Goal: Task Accomplishment & Management: Manage account settings

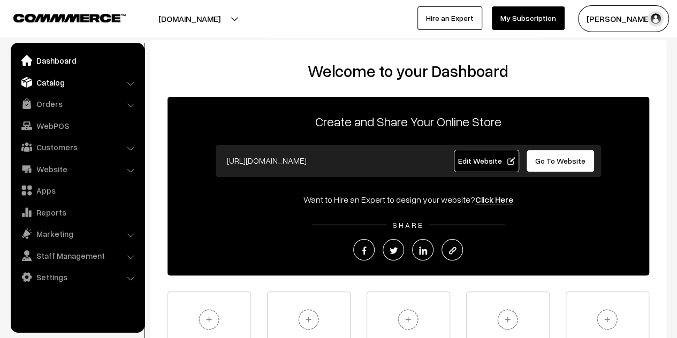
click at [43, 80] on link "Catalog" at bounding box center [76, 82] width 127 height 19
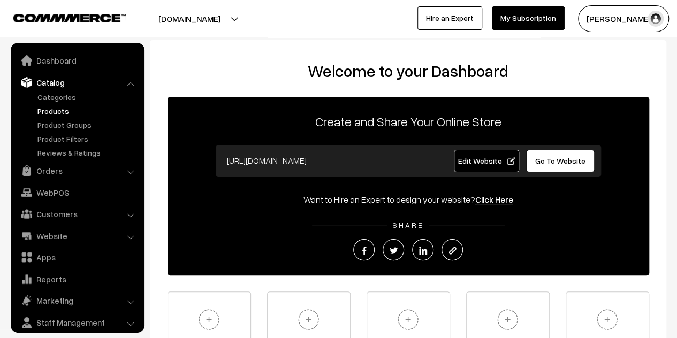
click at [56, 109] on link "Products" at bounding box center [88, 110] width 106 height 11
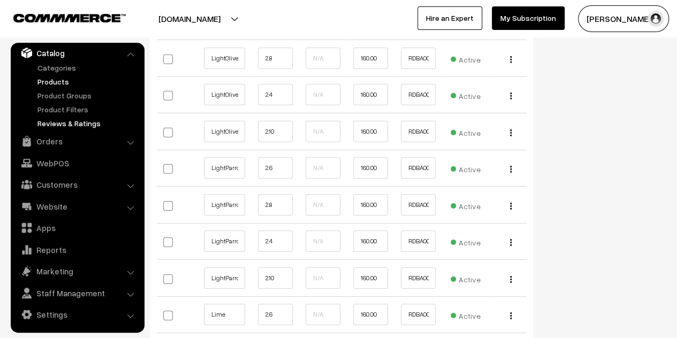
scroll to position [3425, 0]
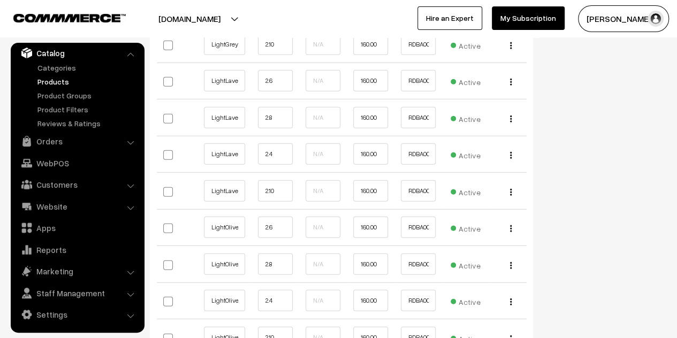
click at [62, 79] on link "Products" at bounding box center [88, 81] width 106 height 11
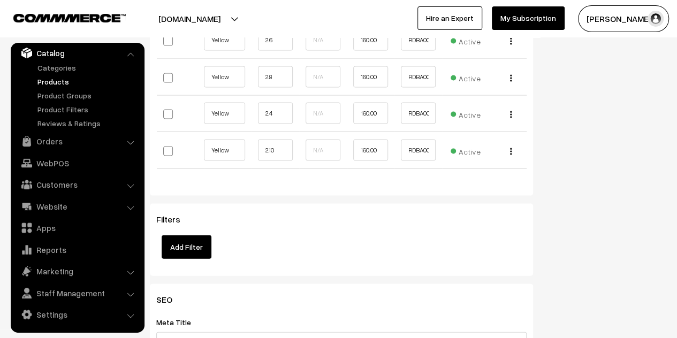
scroll to position [7118, 0]
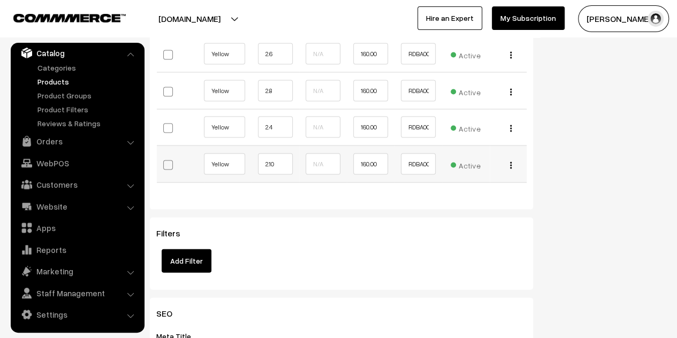
click at [511, 162] on img "button" at bounding box center [511, 165] width 2 height 7
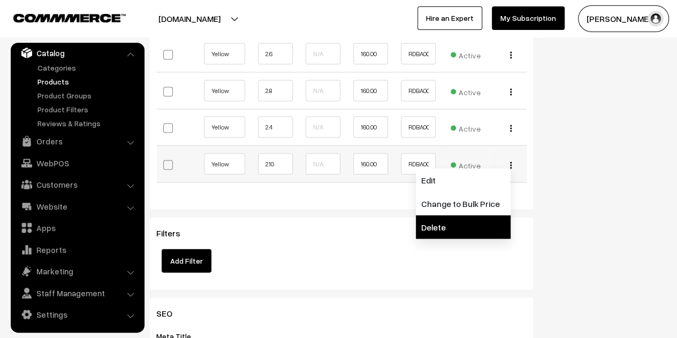
click at [475, 216] on link "Delete" at bounding box center [463, 228] width 95 height 24
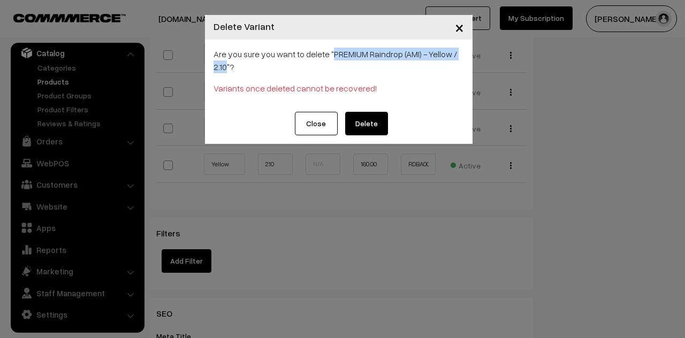
drag, startPoint x: 226, startPoint y: 66, endPoint x: 332, endPoint y: 52, distance: 107.0
click at [332, 52] on p "Are you sure you want to delete "PREMIUM Raindrop (AMI) - Yellow / 2.10"?" at bounding box center [339, 61] width 250 height 26
copy p "PREMIUM Raindrop (AMI) - Yellow / 2.10"
click at [376, 123] on button "Delete" at bounding box center [366, 124] width 43 height 24
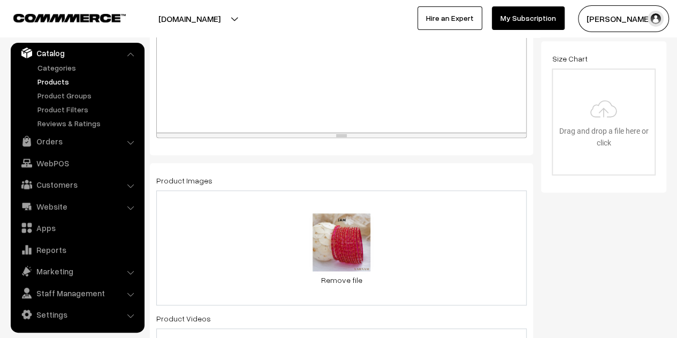
scroll to position [0, 0]
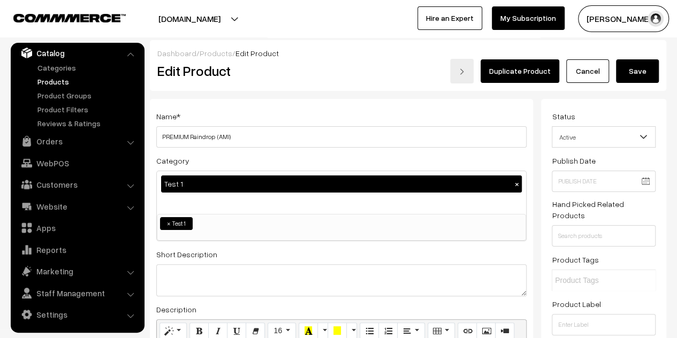
click at [644, 69] on button "Save" at bounding box center [637, 71] width 43 height 24
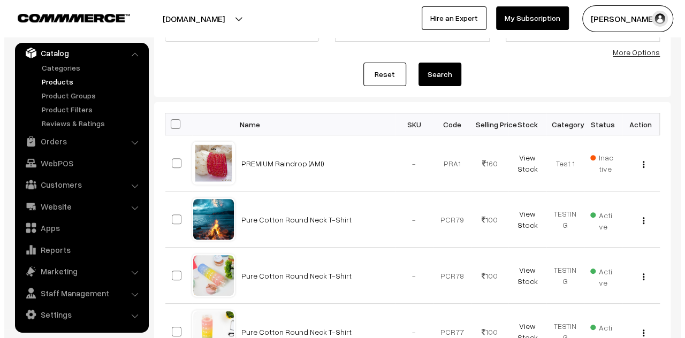
scroll to position [161, 0]
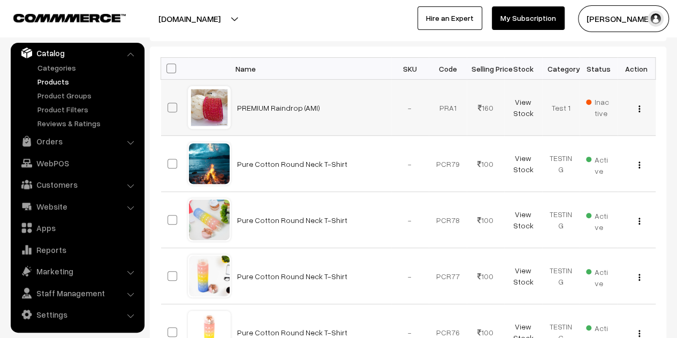
click at [603, 101] on span "Inactive" at bounding box center [598, 107] width 25 height 22
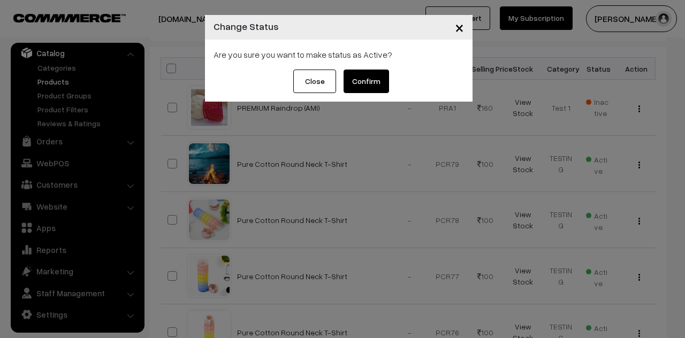
click at [367, 79] on button "Confirm" at bounding box center [366, 82] width 45 height 24
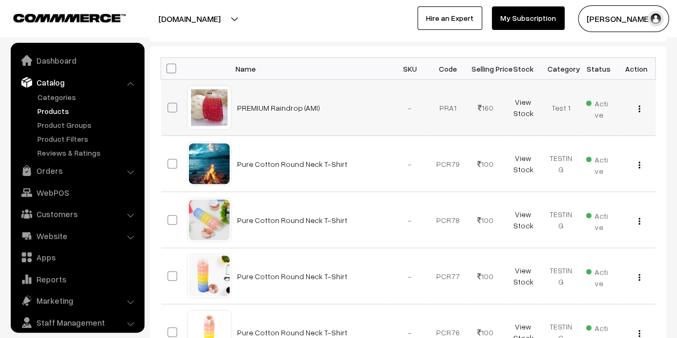
scroll to position [29, 0]
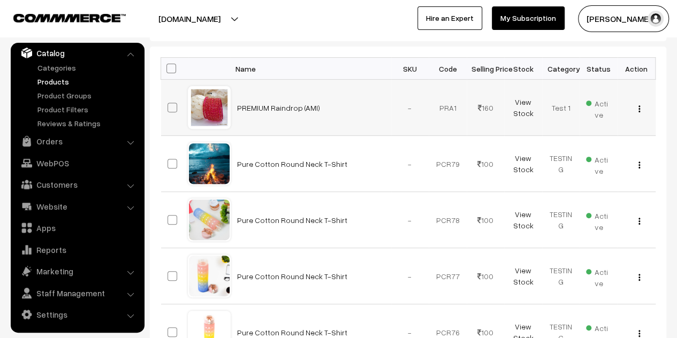
click at [638, 109] on button "button" at bounding box center [639, 108] width 3 height 9
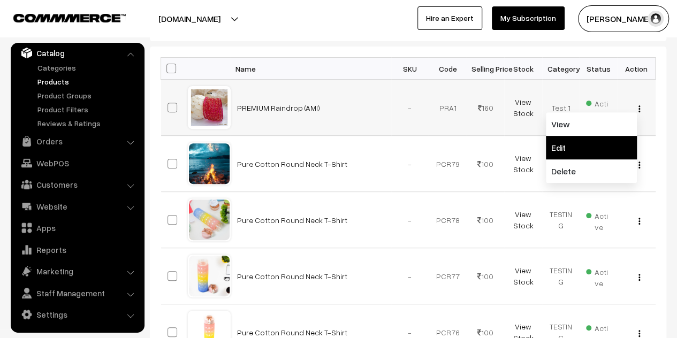
click at [582, 144] on link "Edit" at bounding box center [591, 148] width 91 height 24
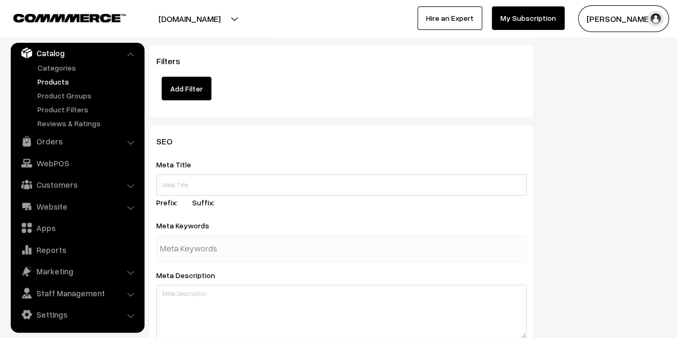
scroll to position [6997, 0]
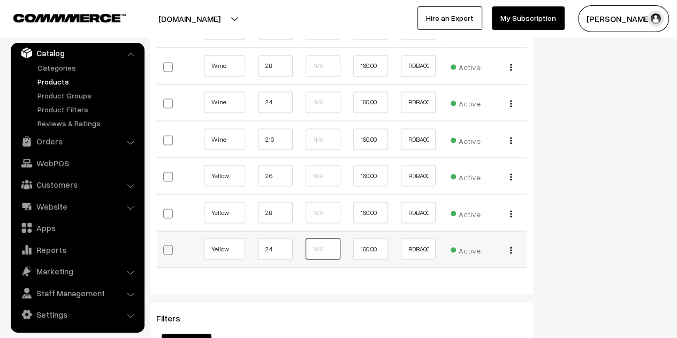
click at [319, 238] on input "text" at bounding box center [323, 248] width 35 height 21
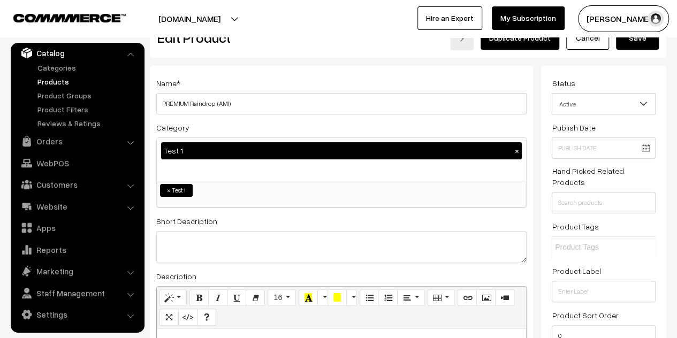
scroll to position [0, 0]
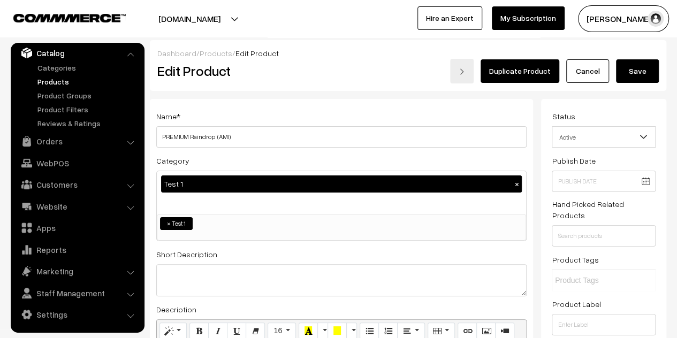
type input "1"
click at [632, 72] on button "Save" at bounding box center [637, 71] width 43 height 24
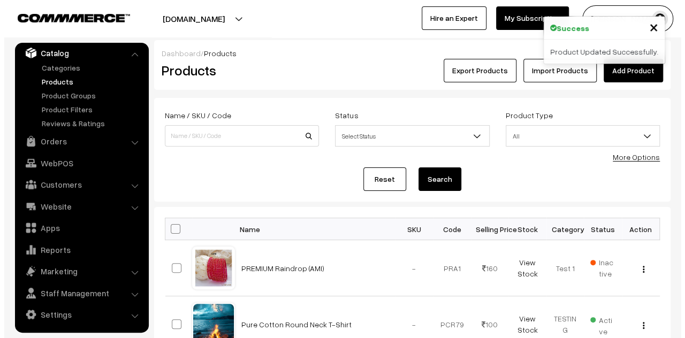
scroll to position [107, 0]
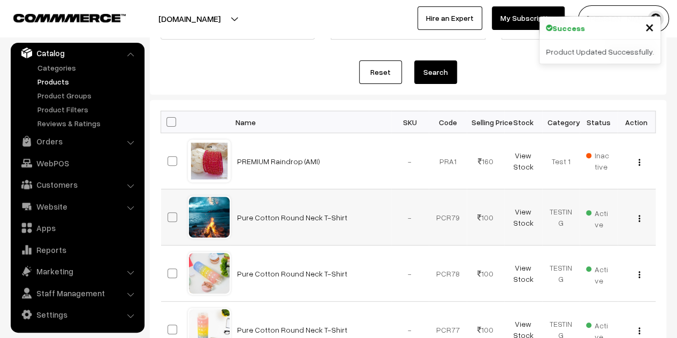
click at [601, 210] on span "Active" at bounding box center [598, 217] width 25 height 25
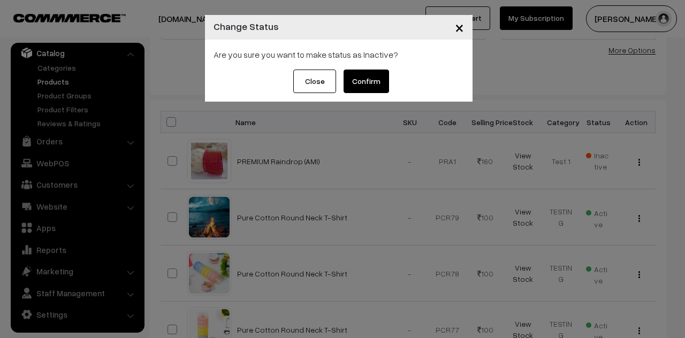
click at [376, 85] on button "Confirm" at bounding box center [366, 82] width 45 height 24
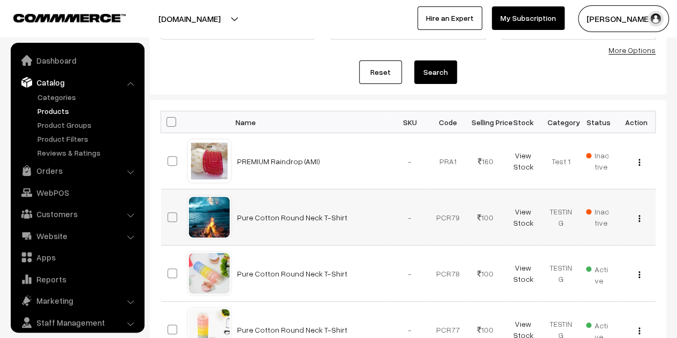
scroll to position [29, 0]
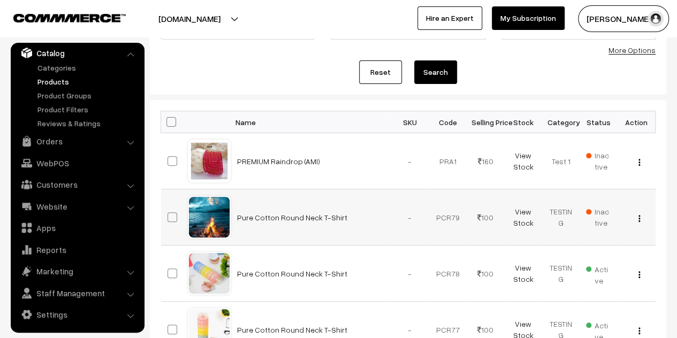
click at [641, 220] on div "View Edit Delete" at bounding box center [636, 217] width 25 height 11
click at [639, 219] on img "button" at bounding box center [640, 218] width 2 height 7
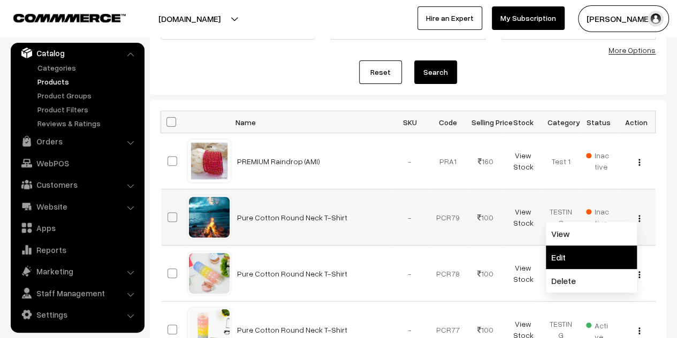
click at [592, 256] on link "Edit" at bounding box center [591, 258] width 91 height 24
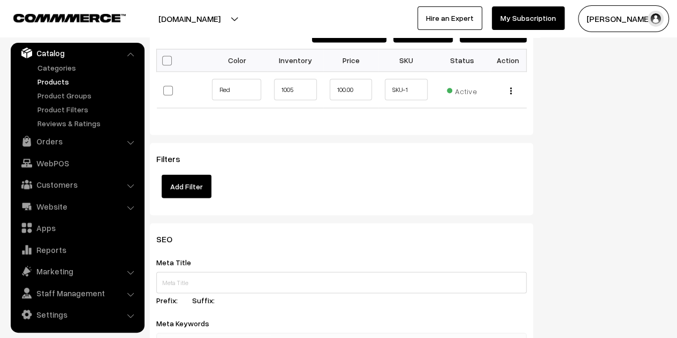
scroll to position [803, 0]
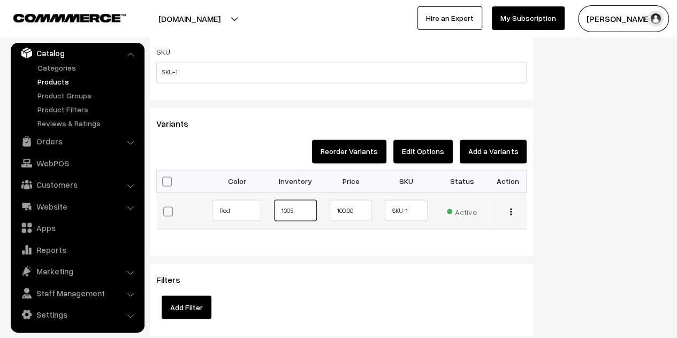
click at [295, 210] on input "1005" at bounding box center [295, 210] width 43 height 21
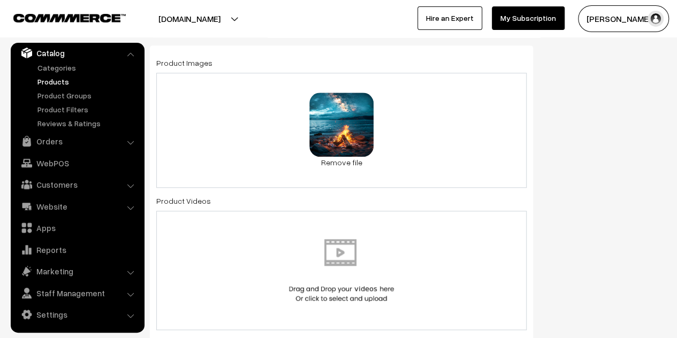
scroll to position [0, 0]
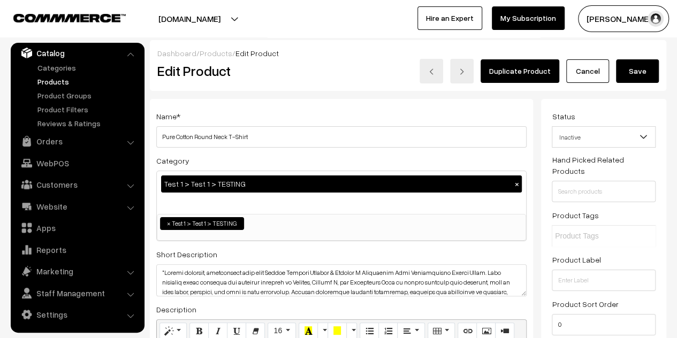
type input "1006"
click at [633, 74] on button "Save" at bounding box center [637, 71] width 43 height 24
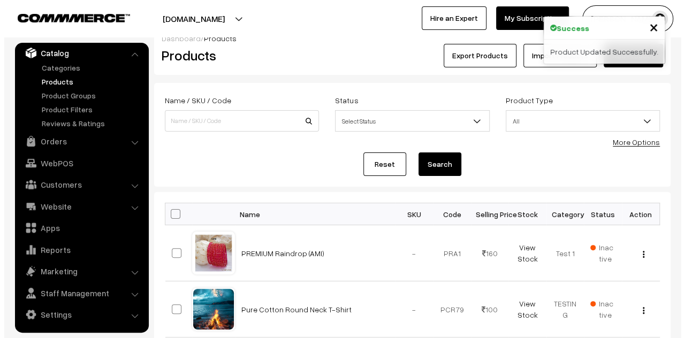
scroll to position [54, 0]
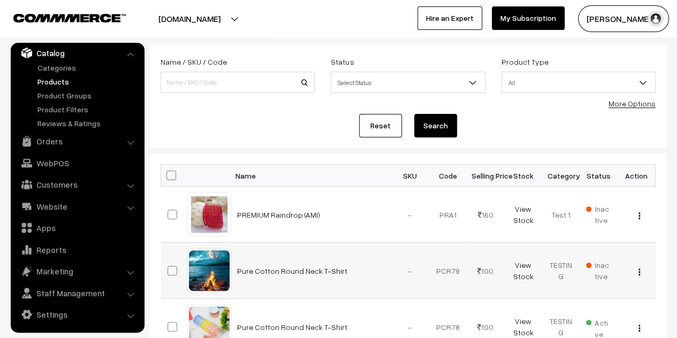
click at [598, 263] on span "Inactive" at bounding box center [598, 271] width 25 height 22
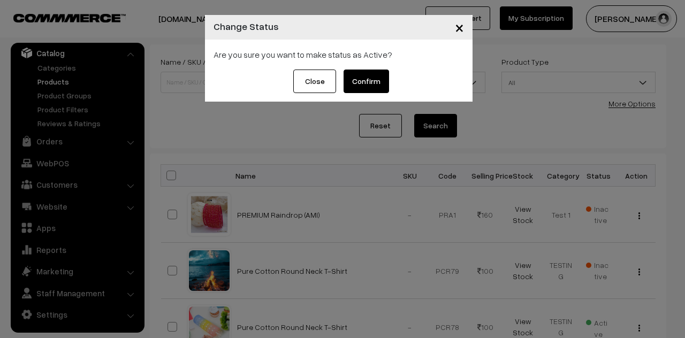
click at [382, 88] on button "Confirm" at bounding box center [366, 82] width 45 height 24
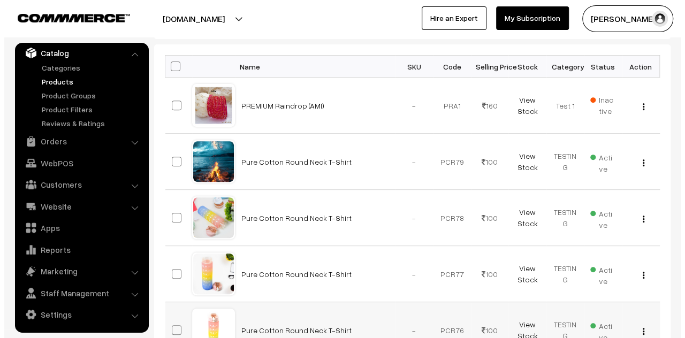
scroll to position [161, 0]
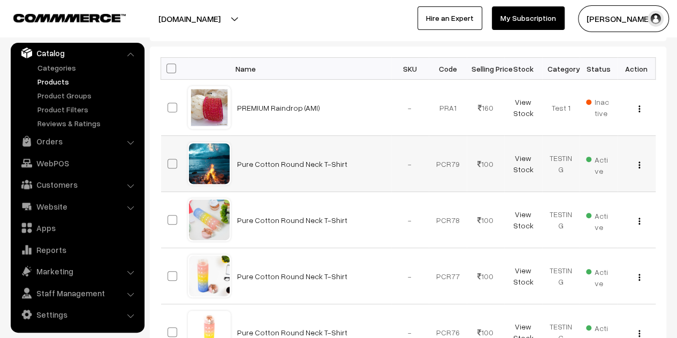
click at [602, 158] on span "Active" at bounding box center [598, 163] width 25 height 25
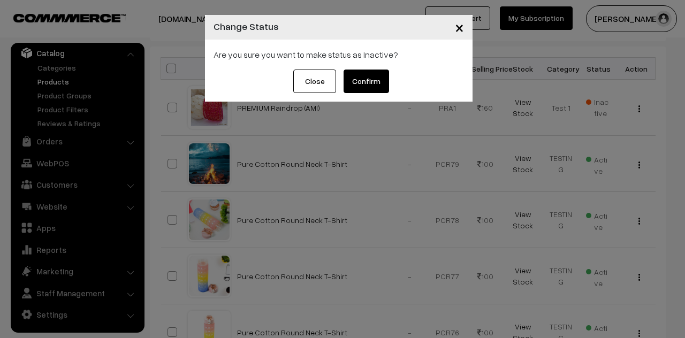
click at [382, 85] on button "Confirm" at bounding box center [366, 82] width 45 height 24
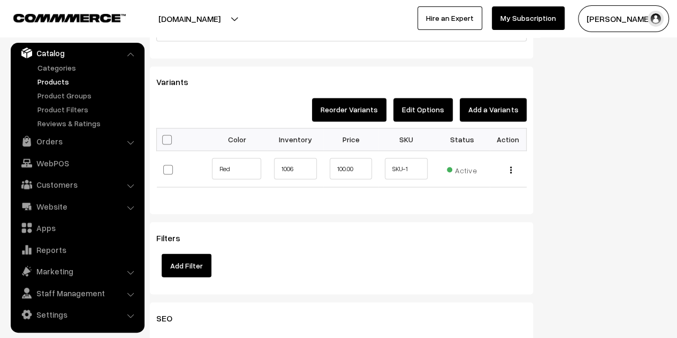
scroll to position [856, 0]
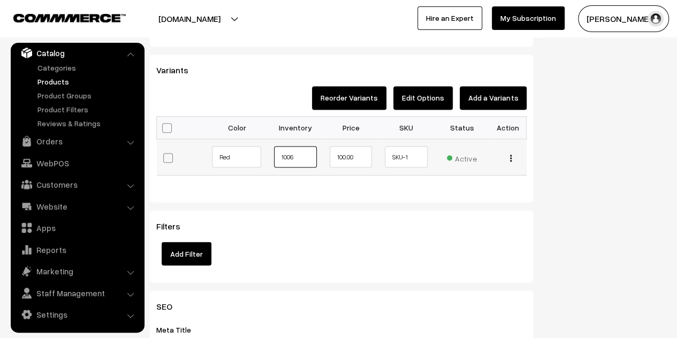
click at [307, 162] on input "1006" at bounding box center [295, 156] width 43 height 21
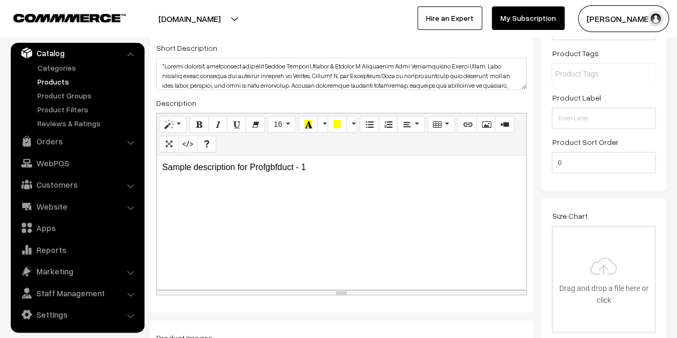
scroll to position [0, 0]
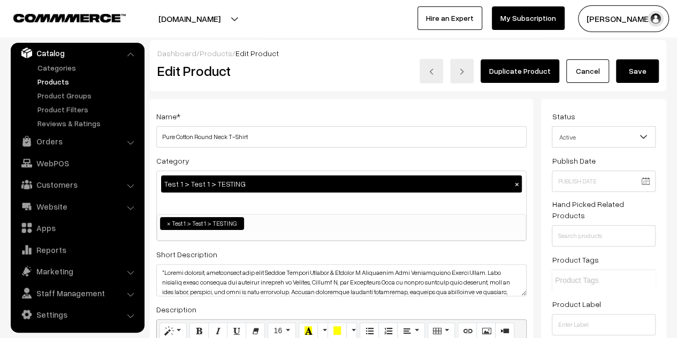
type input "1005"
click at [641, 68] on button "Save" at bounding box center [637, 71] width 43 height 24
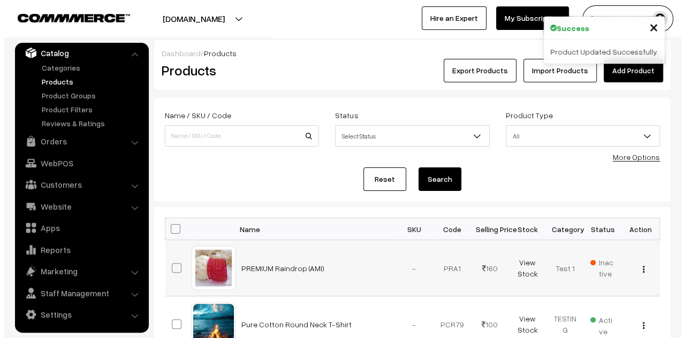
scroll to position [107, 0]
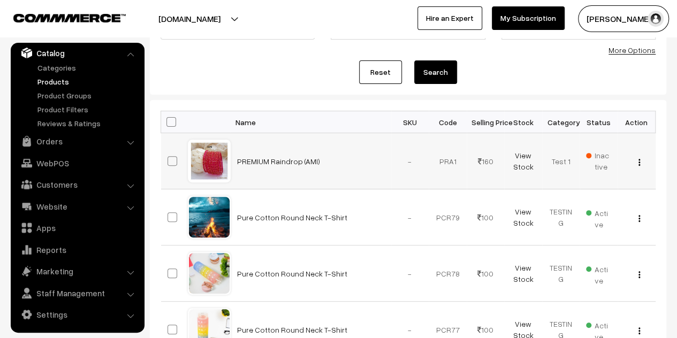
click at [599, 159] on span "Inactive" at bounding box center [598, 161] width 25 height 22
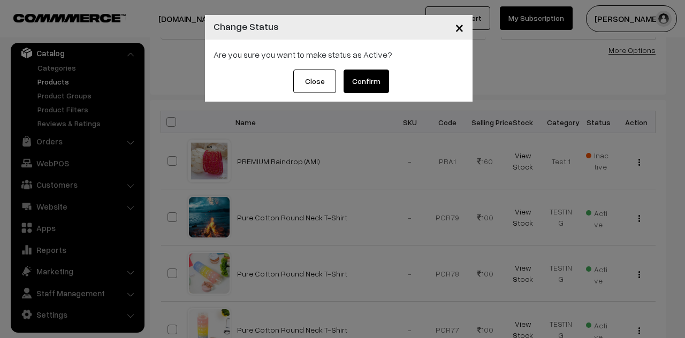
click at [365, 80] on button "Confirm" at bounding box center [366, 82] width 45 height 24
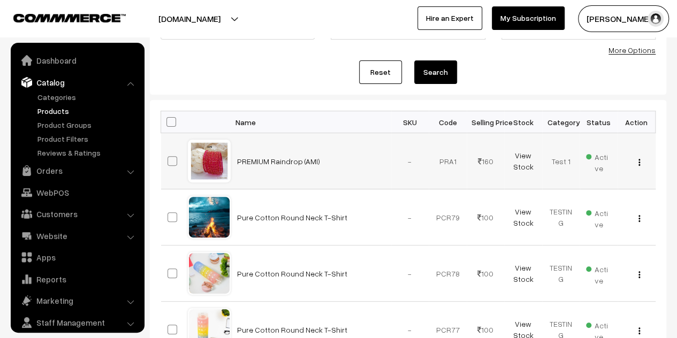
scroll to position [29, 0]
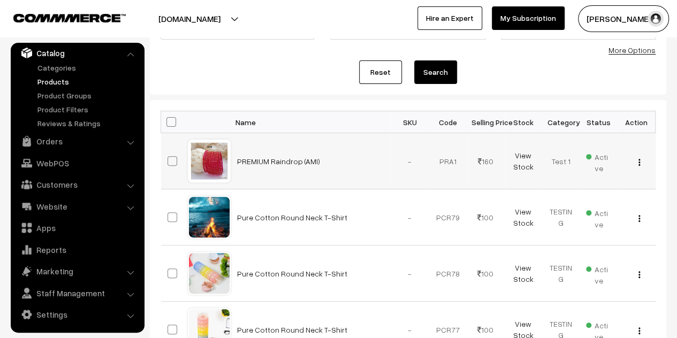
click at [640, 162] on div "View Edit Delete" at bounding box center [636, 161] width 25 height 11
click at [639, 162] on img "button" at bounding box center [640, 162] width 2 height 7
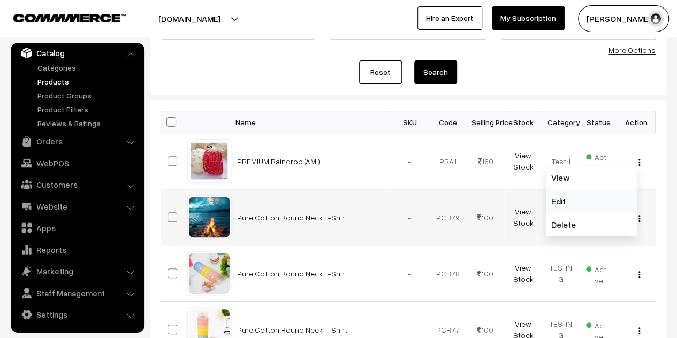
click at [585, 195] on link "Edit" at bounding box center [591, 201] width 91 height 24
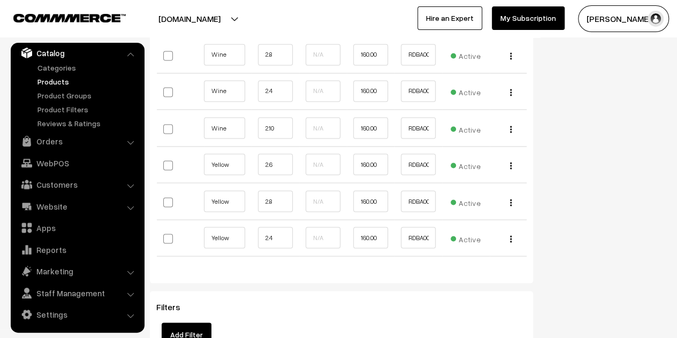
scroll to position [6984, 0]
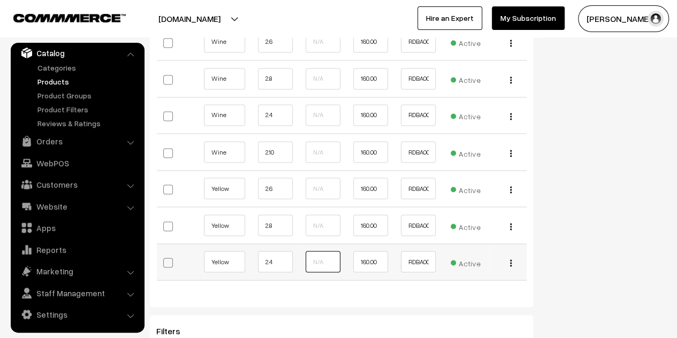
click at [315, 251] on input "text" at bounding box center [323, 261] width 35 height 21
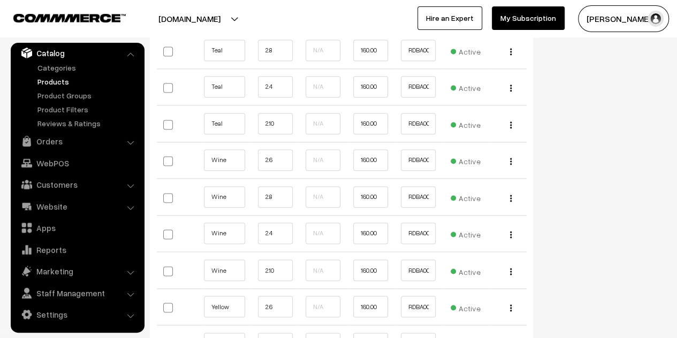
scroll to position [0, 0]
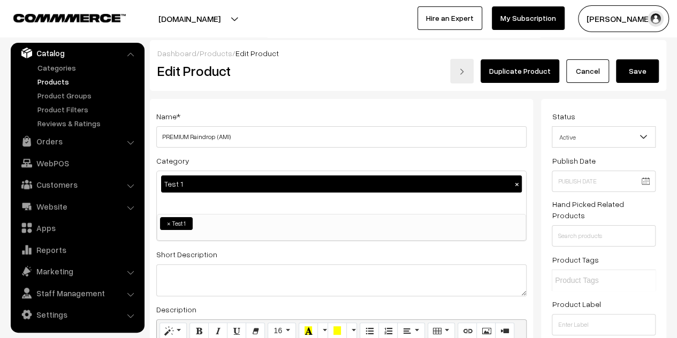
type input "1"
click at [636, 73] on button "Save" at bounding box center [637, 71] width 43 height 24
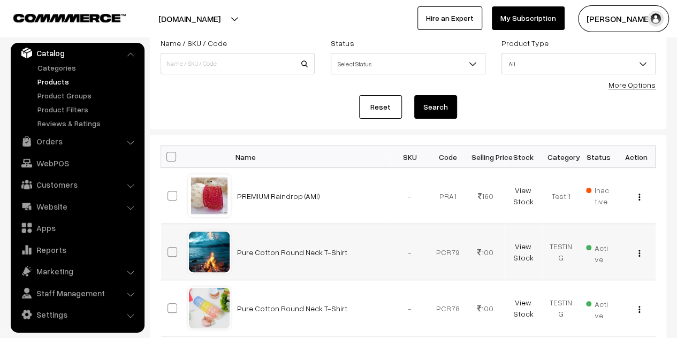
scroll to position [161, 0]
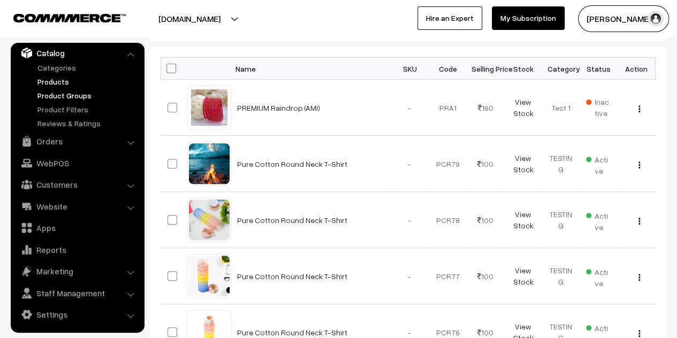
click at [71, 96] on link "Product Groups" at bounding box center [88, 95] width 106 height 11
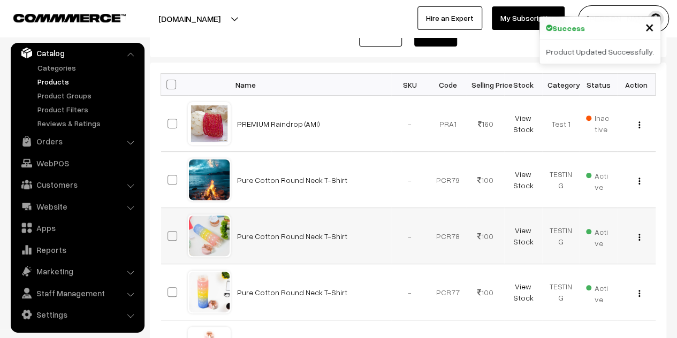
scroll to position [107, 0]
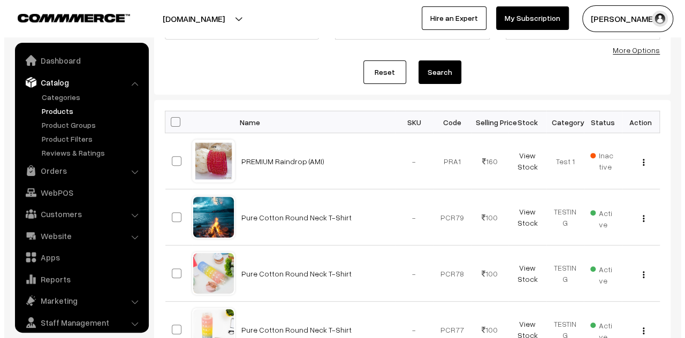
scroll to position [29, 0]
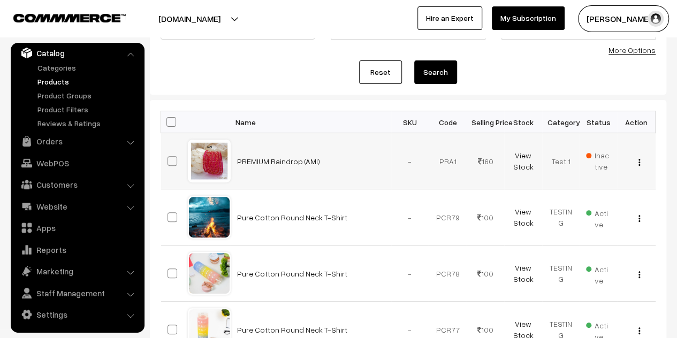
click at [600, 155] on span "Inactive" at bounding box center [598, 161] width 25 height 22
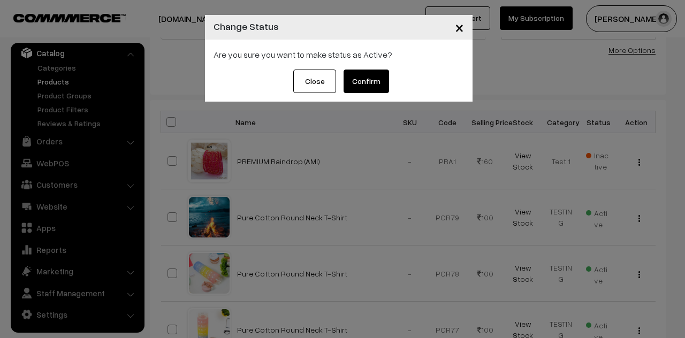
click at [373, 85] on button "Confirm" at bounding box center [366, 82] width 45 height 24
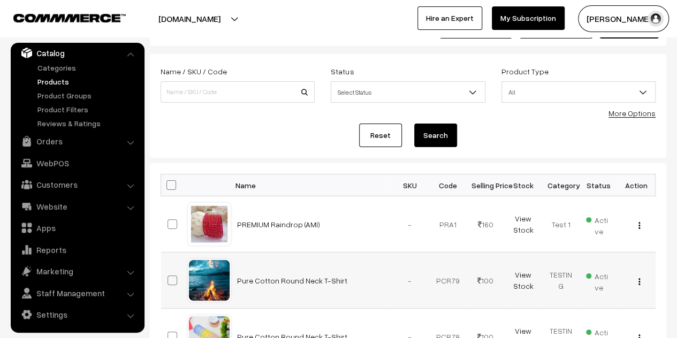
scroll to position [161, 0]
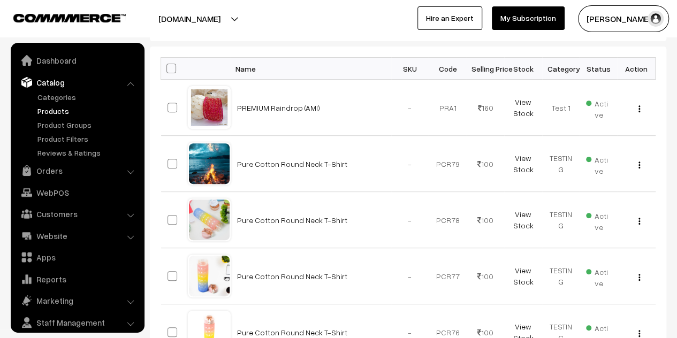
scroll to position [29, 0]
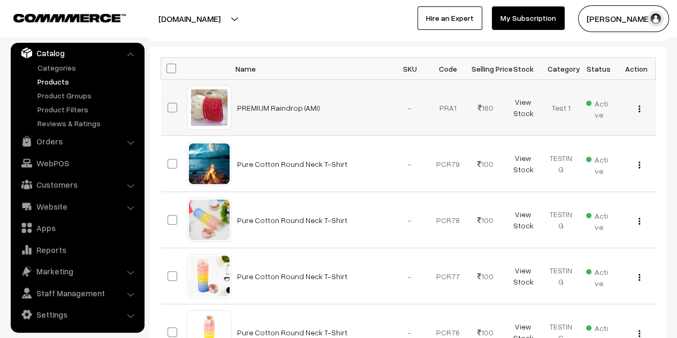
click at [639, 110] on img "button" at bounding box center [640, 108] width 2 height 7
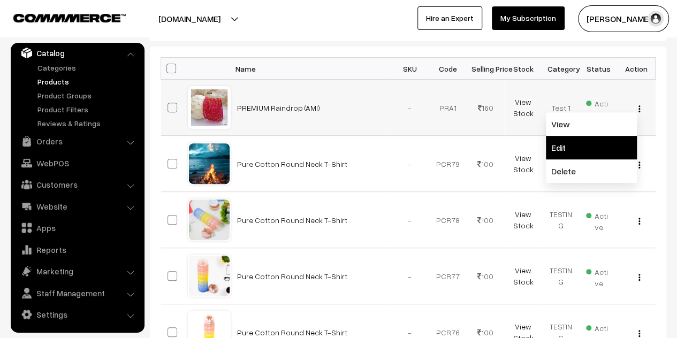
click at [578, 143] on link "Edit" at bounding box center [591, 148] width 91 height 24
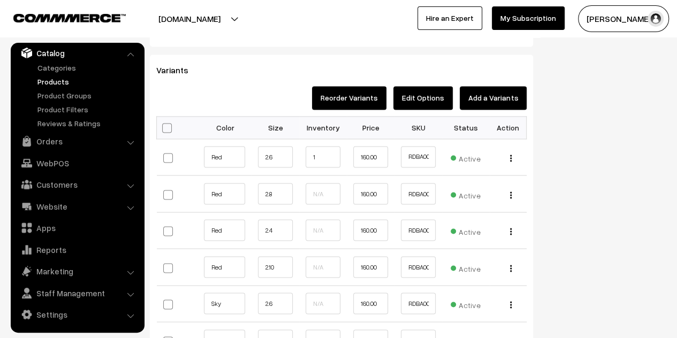
scroll to position [910, 0]
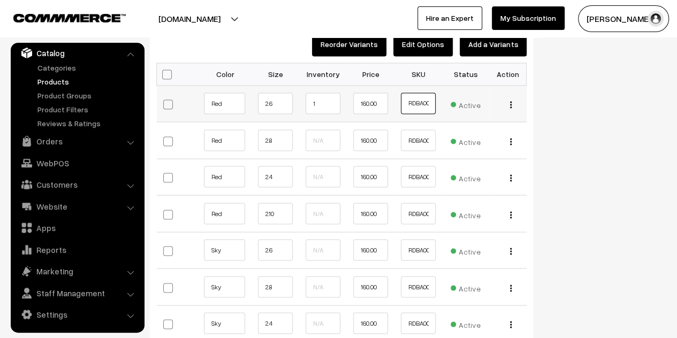
click at [420, 104] on input "RDBA0000" at bounding box center [418, 103] width 35 height 21
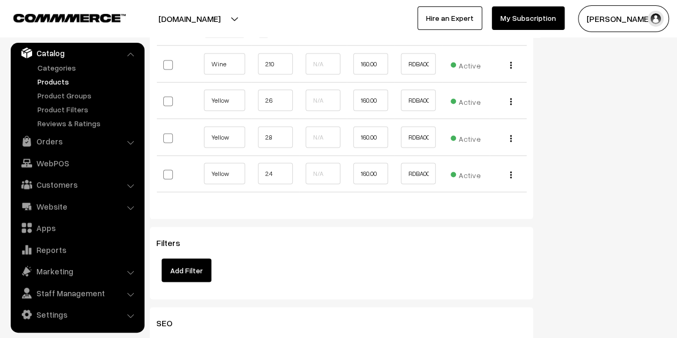
scroll to position [7011, 0]
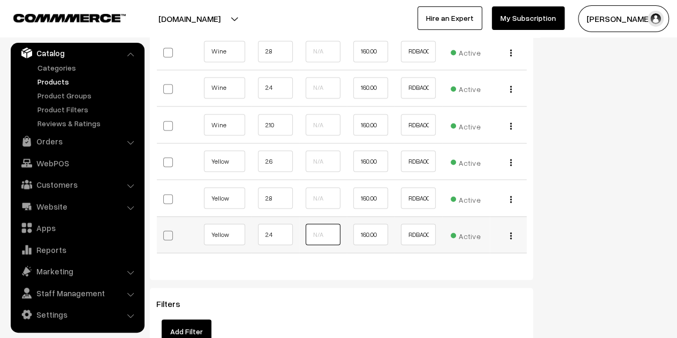
click at [320, 224] on input "text" at bounding box center [323, 234] width 35 height 21
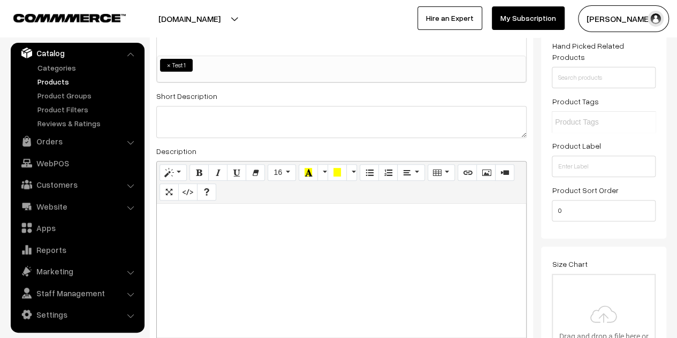
scroll to position [0, 0]
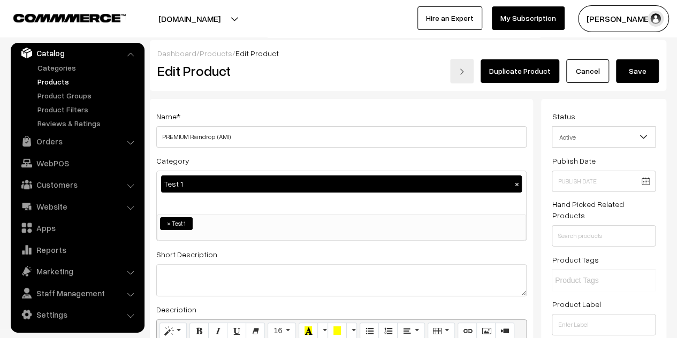
type input "1"
click at [628, 83] on div "Dashboard / Products / Edit Product Edit Product Duplicate Product Cancel Save" at bounding box center [408, 65] width 516 height 51
click at [630, 73] on button "Save" at bounding box center [637, 71] width 43 height 24
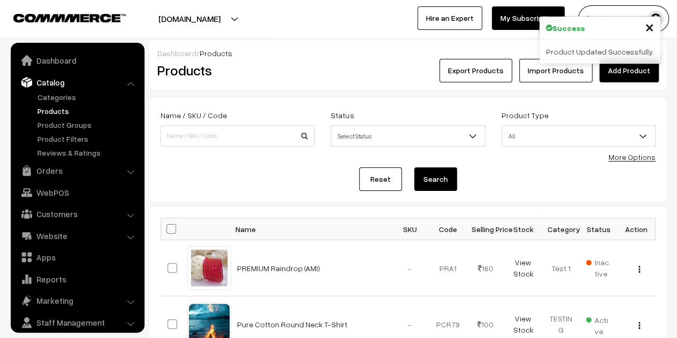
scroll to position [29, 0]
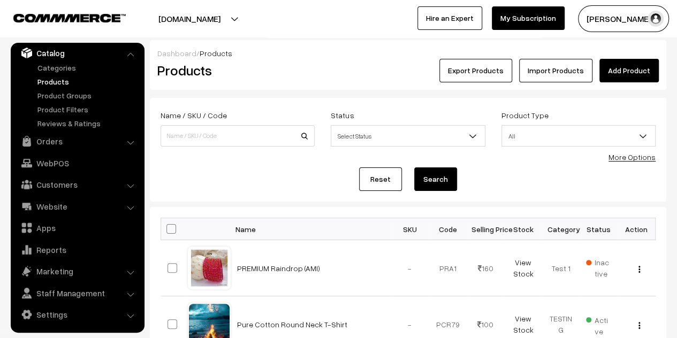
click at [306, 194] on form "Name / SKU / Code Status Select Status Active Inactive Select Status Product Ty…" at bounding box center [408, 150] width 516 height 104
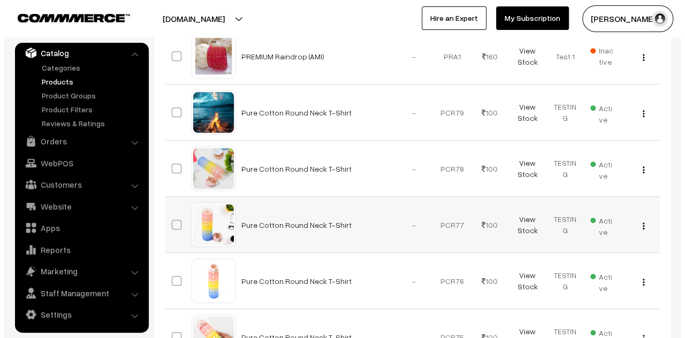
scroll to position [214, 0]
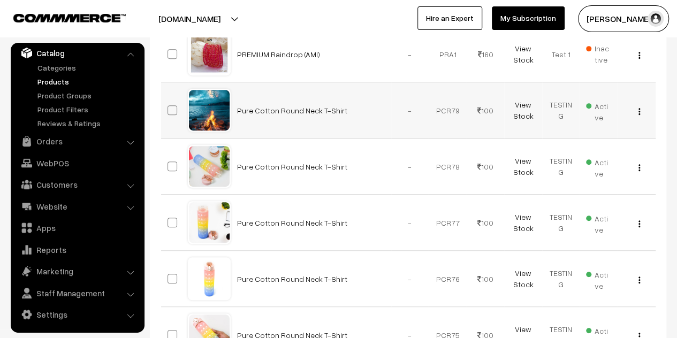
click at [604, 108] on span "Active" at bounding box center [598, 110] width 25 height 25
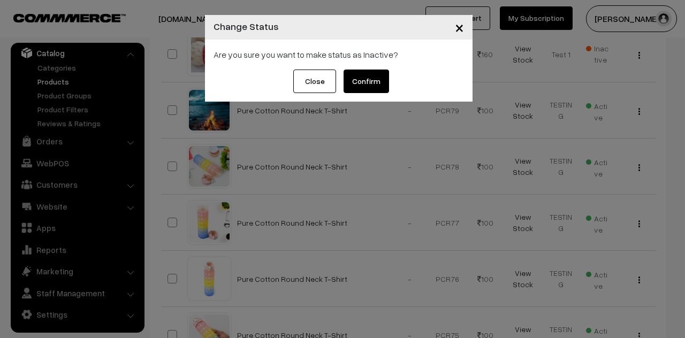
click at [377, 79] on button "Confirm" at bounding box center [366, 82] width 45 height 24
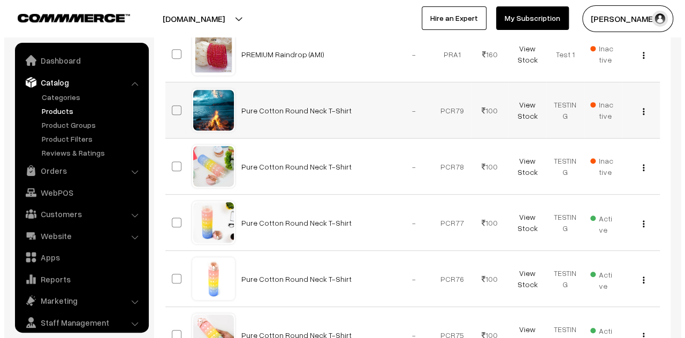
scroll to position [29, 0]
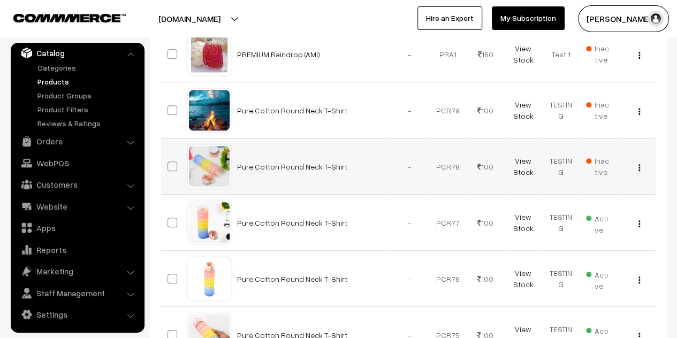
click at [640, 166] on div "View Edit Delete" at bounding box center [636, 166] width 25 height 11
click at [640, 166] on img "button" at bounding box center [640, 167] width 2 height 7
click at [596, 157] on span "Inactive" at bounding box center [598, 166] width 25 height 22
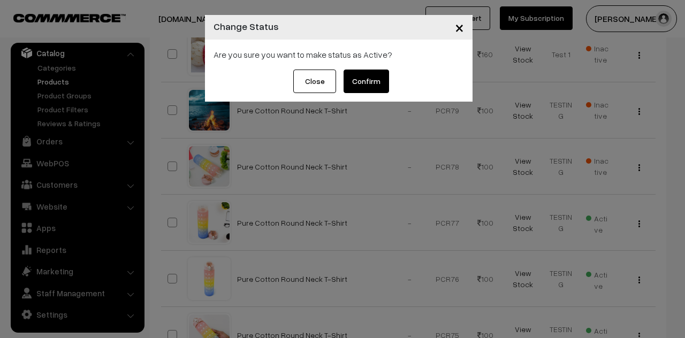
click at [368, 82] on button "Confirm" at bounding box center [366, 82] width 45 height 24
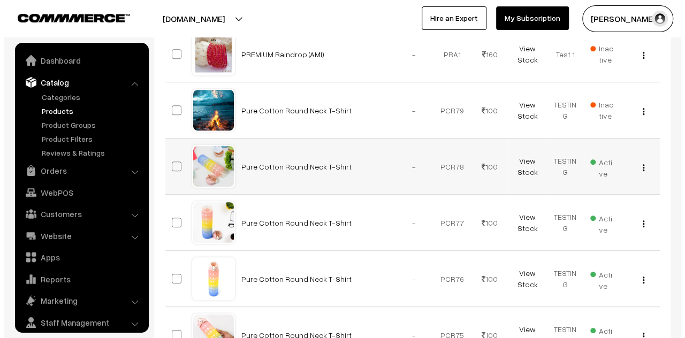
scroll to position [29, 0]
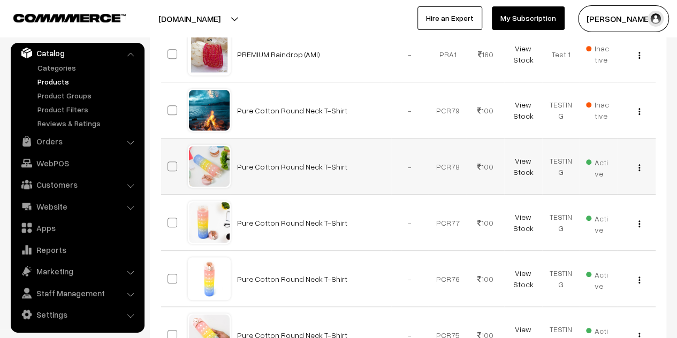
click at [639, 165] on img "button" at bounding box center [640, 167] width 2 height 7
click at [594, 159] on span "Active" at bounding box center [598, 166] width 25 height 25
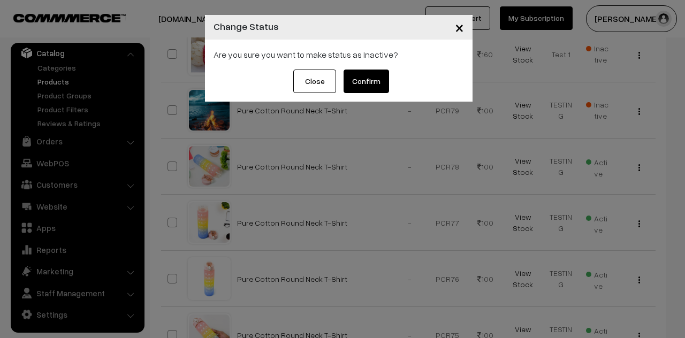
click at [368, 81] on button "Confirm" at bounding box center [366, 82] width 45 height 24
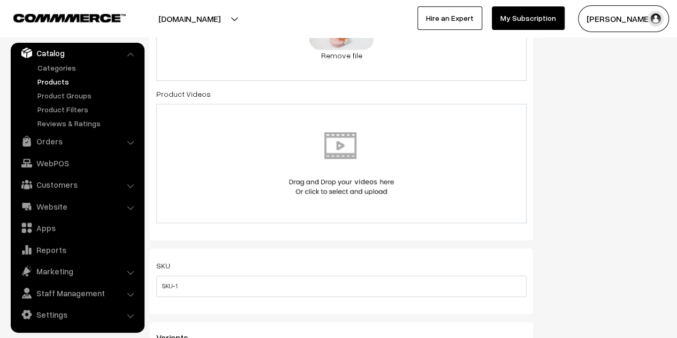
scroll to position [856, 0]
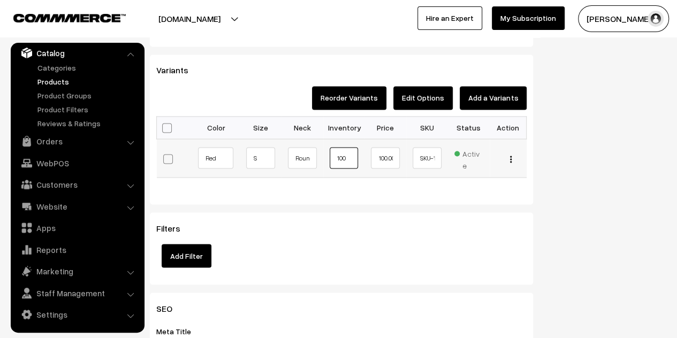
click at [343, 157] on input "100" at bounding box center [344, 157] width 29 height 21
click at [349, 157] on input "100" at bounding box center [344, 157] width 29 height 21
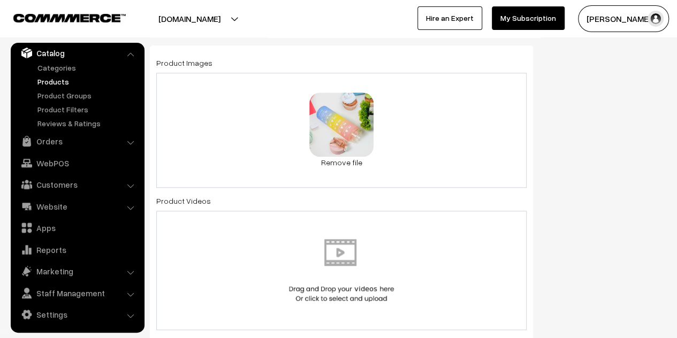
scroll to position [0, 0]
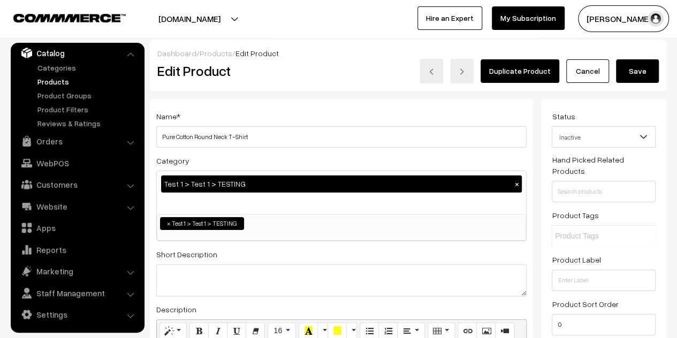
type input "101"
click at [641, 76] on button "Save" at bounding box center [637, 71] width 43 height 24
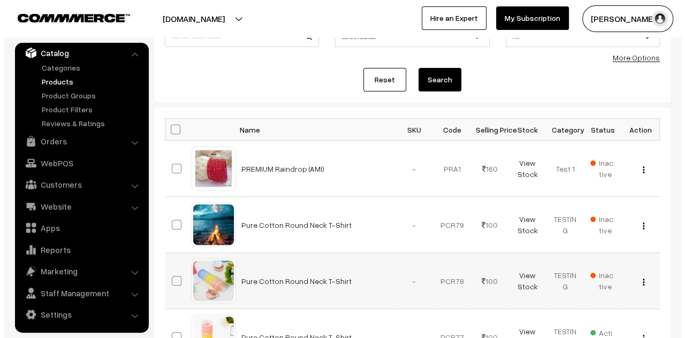
scroll to position [161, 0]
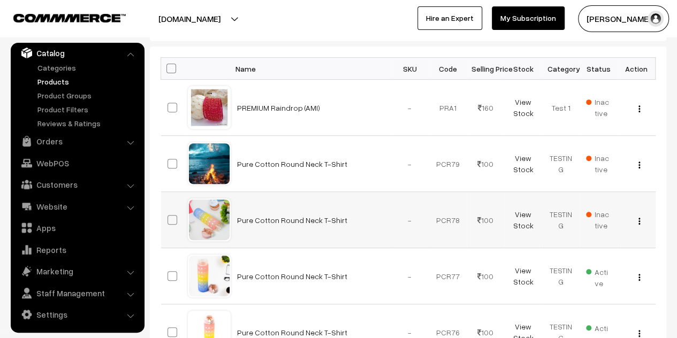
click at [602, 211] on span "Inactive" at bounding box center [598, 220] width 25 height 22
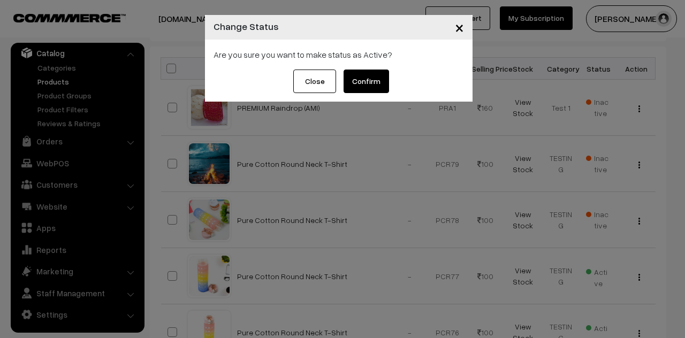
click at [362, 77] on button "Confirm" at bounding box center [366, 82] width 45 height 24
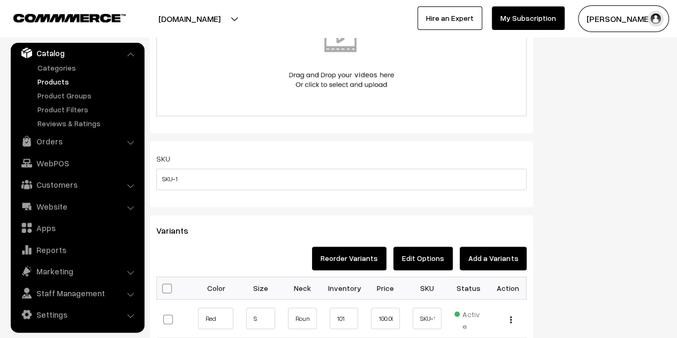
scroll to position [803, 0]
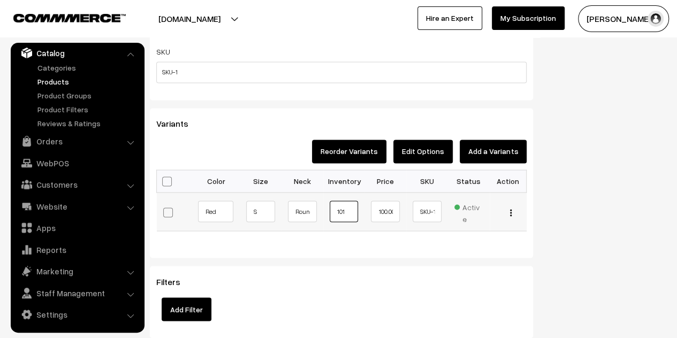
click at [346, 208] on input "101" at bounding box center [344, 211] width 29 height 21
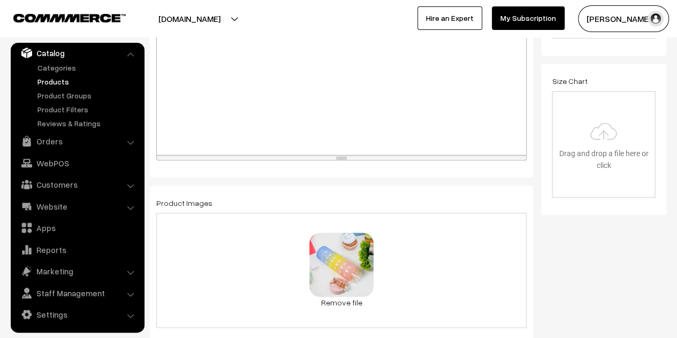
scroll to position [0, 0]
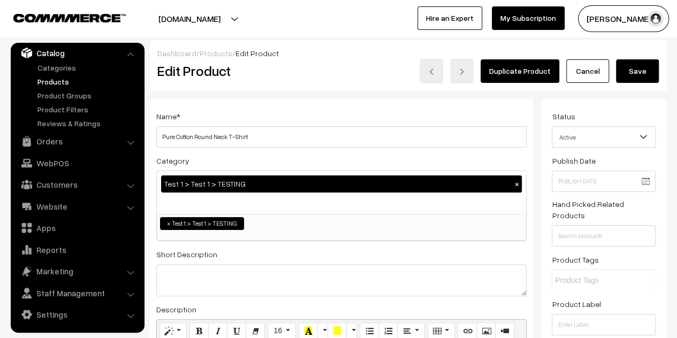
type input "100"
click at [632, 66] on button "Save" at bounding box center [637, 71] width 43 height 24
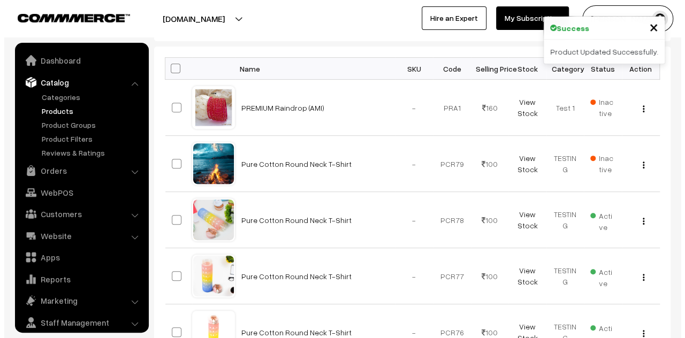
scroll to position [29, 0]
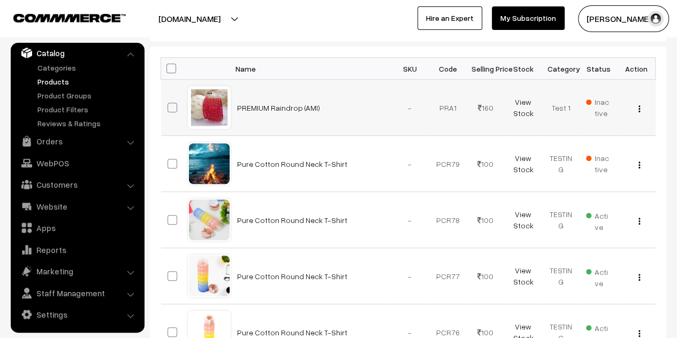
click at [602, 100] on span "Inactive" at bounding box center [598, 107] width 25 height 22
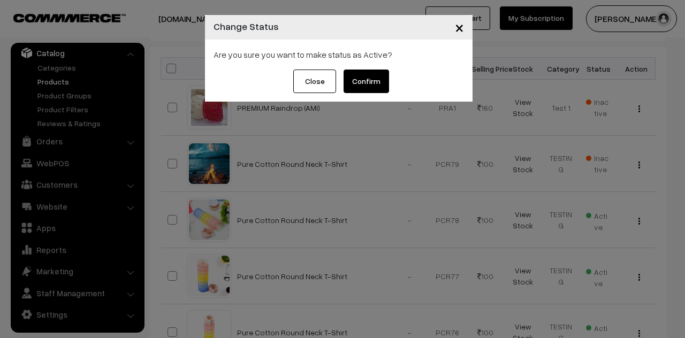
click at [373, 75] on button "Confirm" at bounding box center [366, 82] width 45 height 24
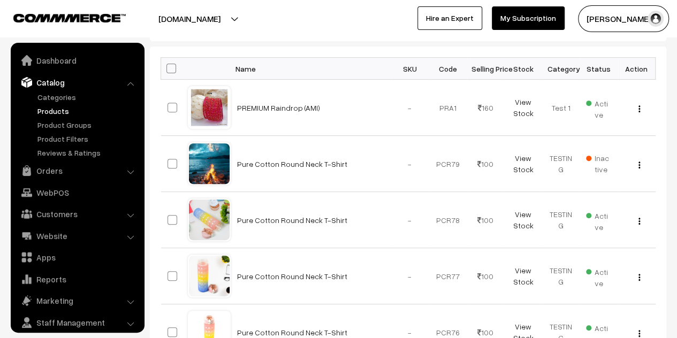
scroll to position [29, 0]
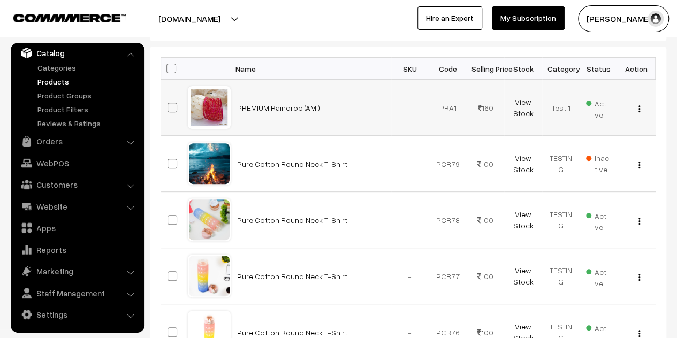
drag, startPoint x: 637, startPoint y: 105, endPoint x: 605, endPoint y: 125, distance: 38.5
click at [638, 105] on button "button" at bounding box center [639, 108] width 3 height 9
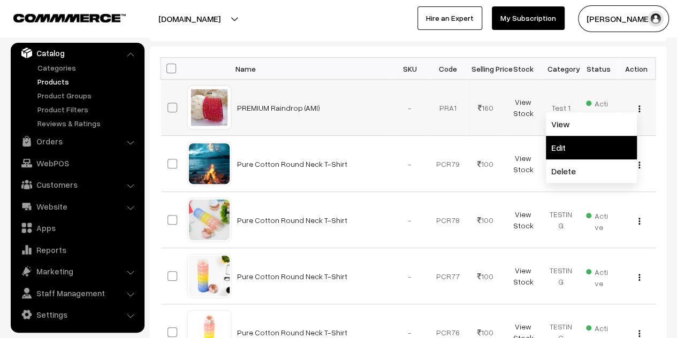
click at [570, 151] on link "Edit" at bounding box center [591, 148] width 91 height 24
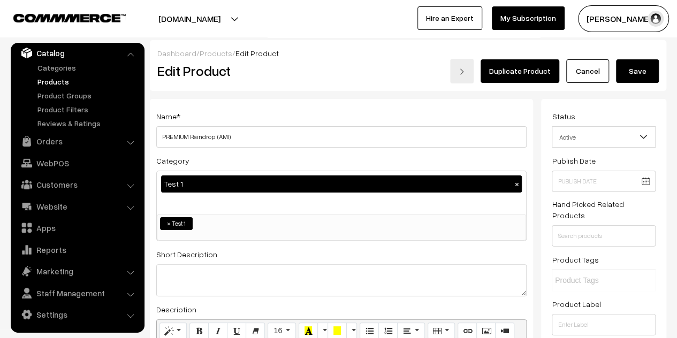
type input "1"
click at [634, 75] on button "Save" at bounding box center [637, 71] width 43 height 24
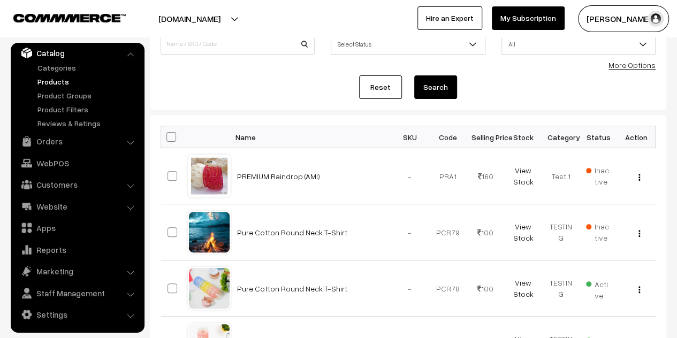
scroll to position [54, 0]
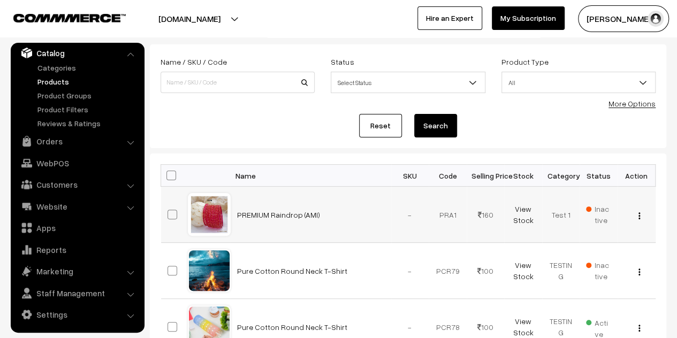
click at [640, 217] on button "button" at bounding box center [639, 215] width 3 height 9
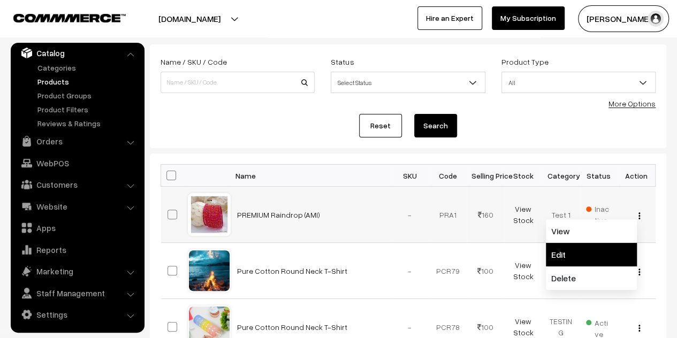
click at [552, 256] on link "Edit" at bounding box center [591, 255] width 91 height 24
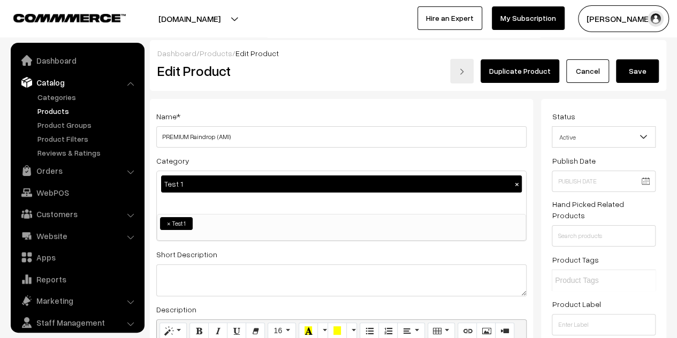
scroll to position [29, 0]
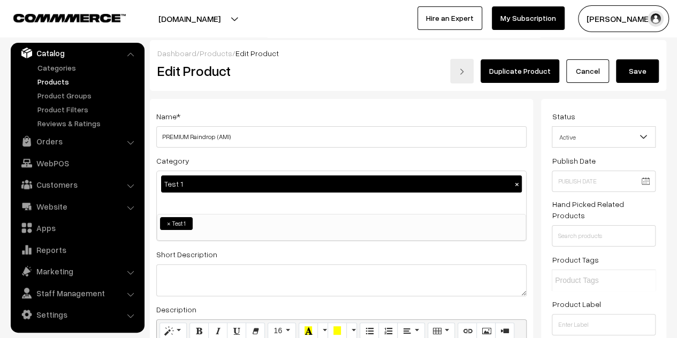
click at [212, 137] on input "PREMIUM Raindrop (AMI)" at bounding box center [341, 136] width 370 height 21
type input "PREMIUM Raindrop"
click at [634, 72] on button "Save" at bounding box center [637, 71] width 43 height 24
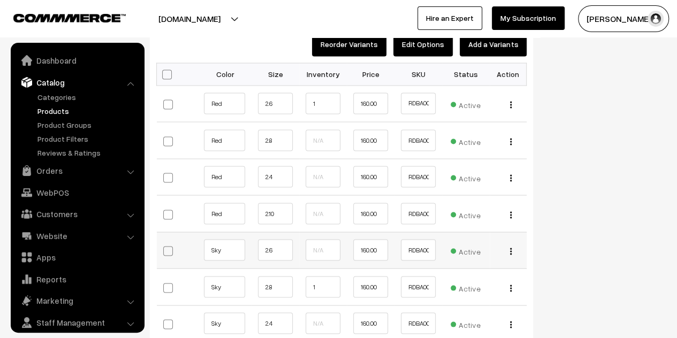
scroll to position [29, 0]
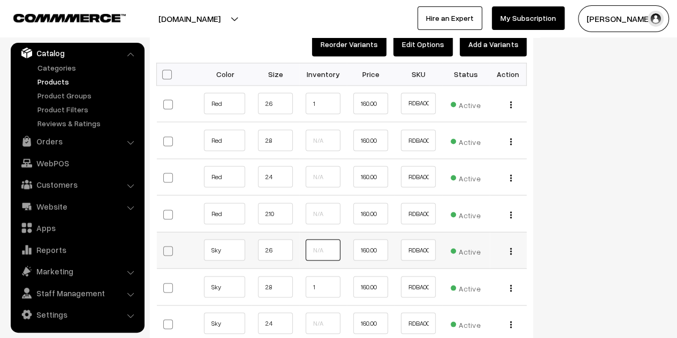
click at [316, 248] on input "text" at bounding box center [323, 249] width 35 height 21
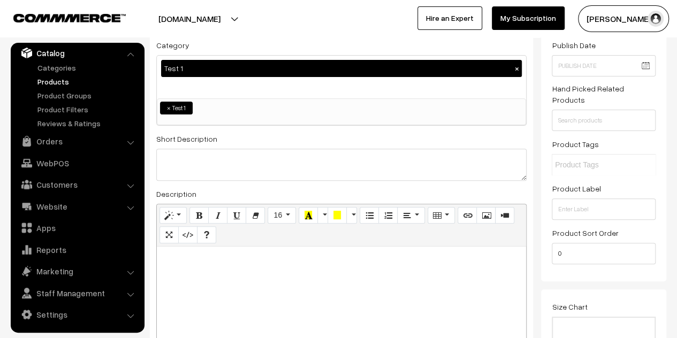
scroll to position [0, 0]
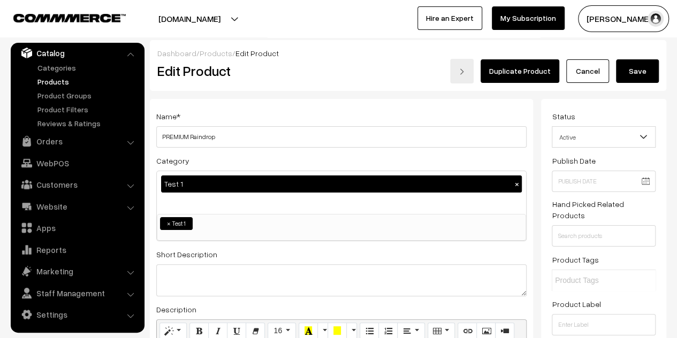
type input "1"
click at [643, 68] on button "Save" at bounding box center [637, 71] width 43 height 24
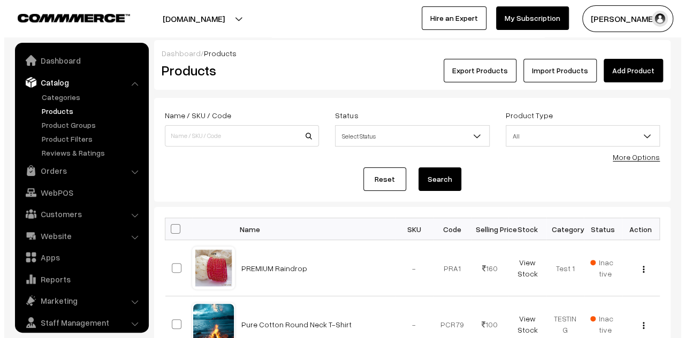
scroll to position [29, 0]
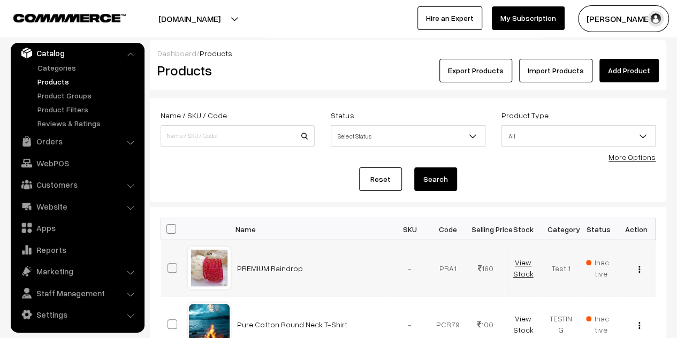
click at [523, 265] on link "View Stock" at bounding box center [523, 268] width 20 height 20
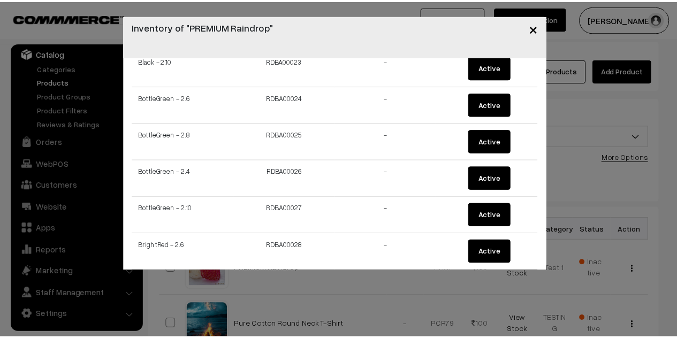
scroll to position [0, 0]
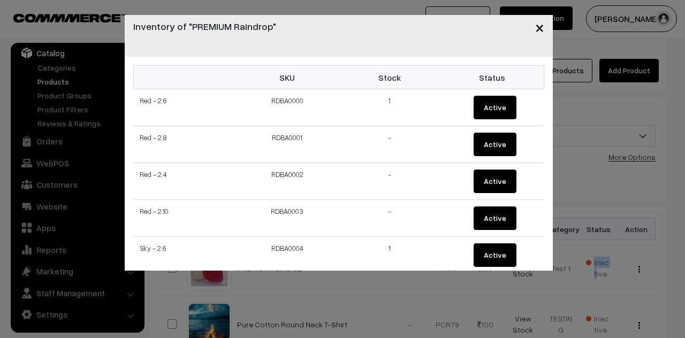
click at [542, 30] on span "×" at bounding box center [539, 27] width 9 height 20
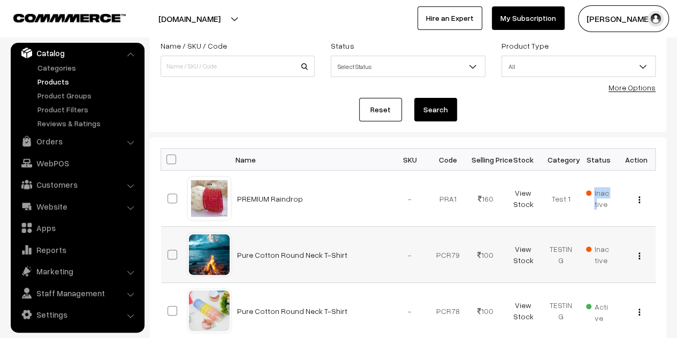
scroll to position [107, 0]
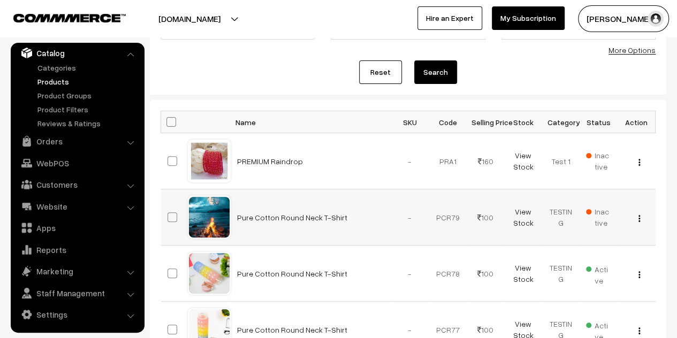
click at [596, 208] on span "Inactive" at bounding box center [598, 217] width 25 height 22
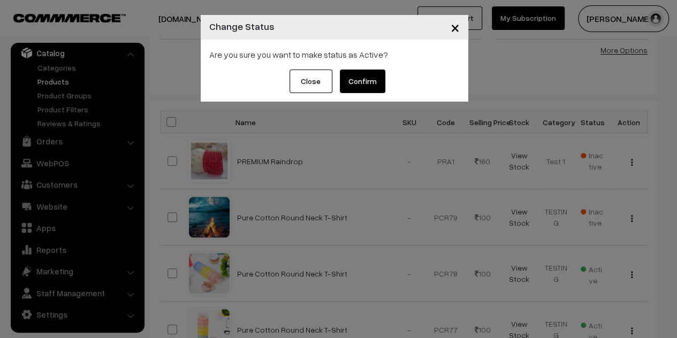
click at [356, 78] on button "Confirm" at bounding box center [362, 82] width 45 height 24
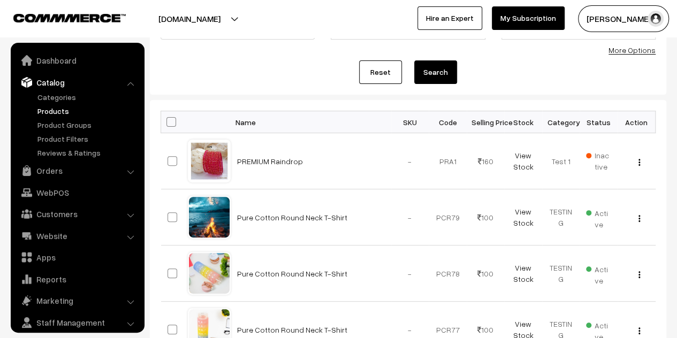
scroll to position [29, 0]
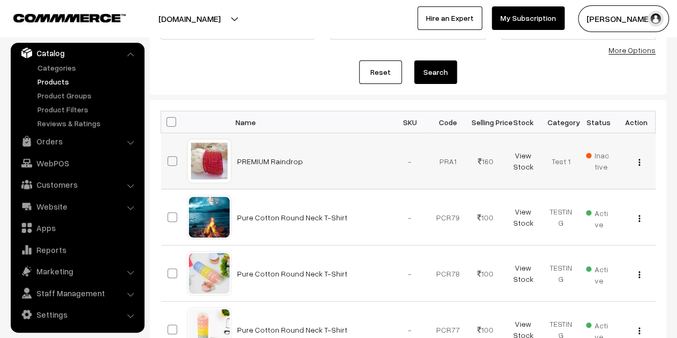
click at [639, 161] on img "button" at bounding box center [640, 162] width 2 height 7
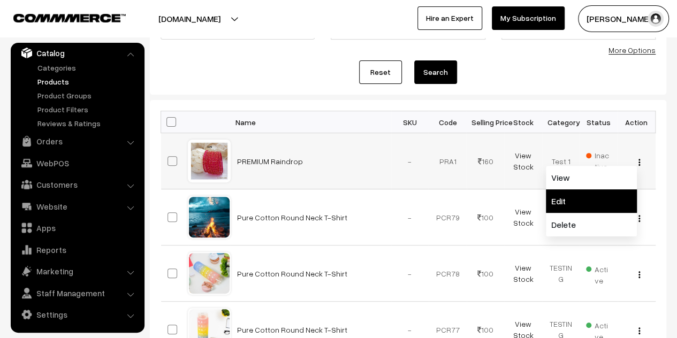
click at [561, 203] on link "Edit" at bounding box center [591, 201] width 91 height 24
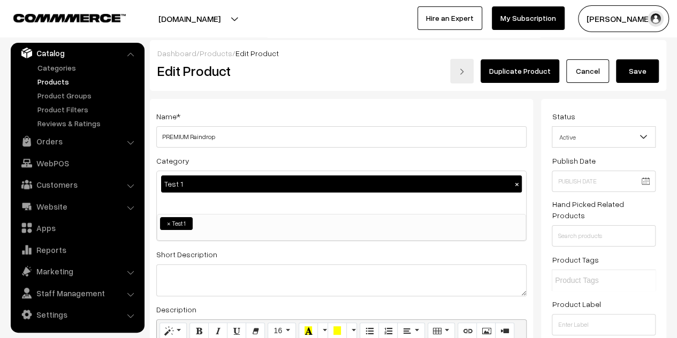
click at [591, 67] on link "Cancel" at bounding box center [587, 71] width 43 height 24
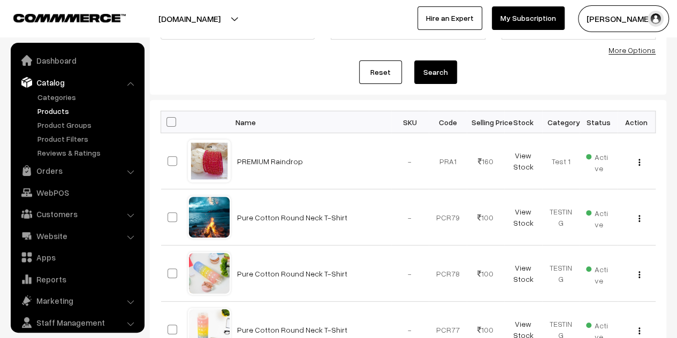
scroll to position [29, 0]
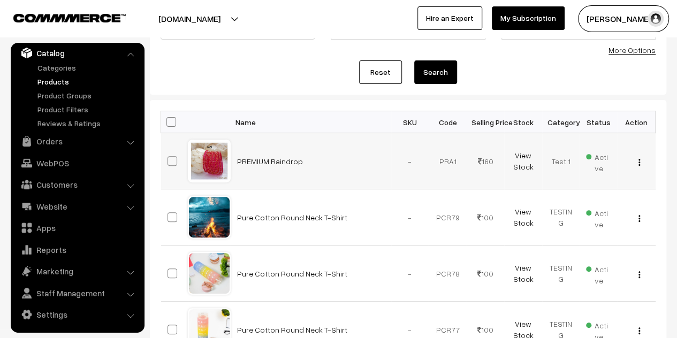
click at [639, 162] on img "button" at bounding box center [640, 162] width 2 height 7
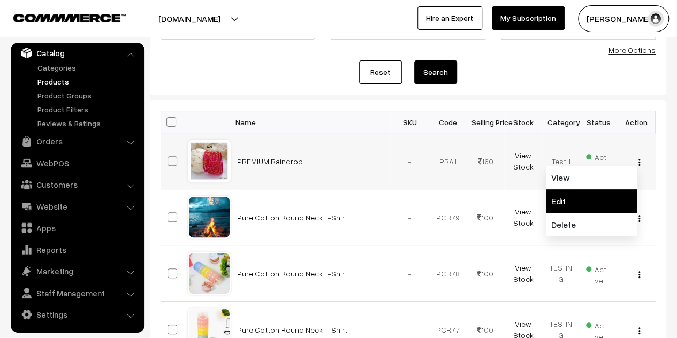
click at [572, 202] on link "Edit" at bounding box center [591, 201] width 91 height 24
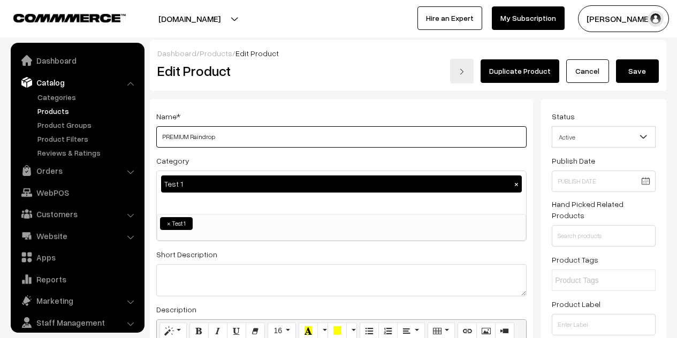
click at [279, 140] on input "PREMIUM Raindrop" at bounding box center [341, 136] width 370 height 21
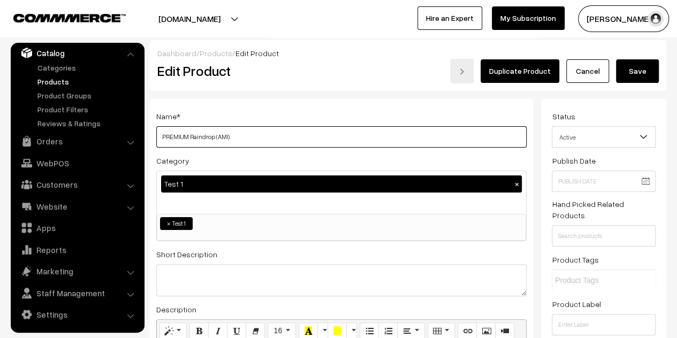
type input "PREMIUM Raindrop (AMI)"
click at [632, 71] on button "Save" at bounding box center [637, 71] width 43 height 24
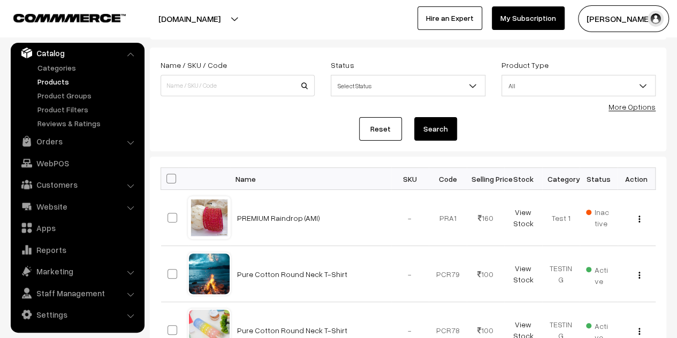
scroll to position [107, 0]
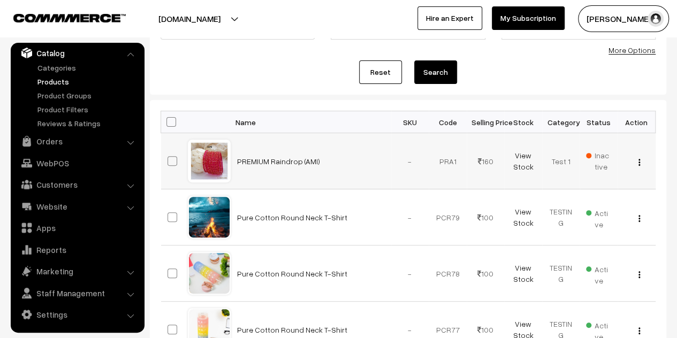
click at [639, 159] on img "button" at bounding box center [640, 162] width 2 height 7
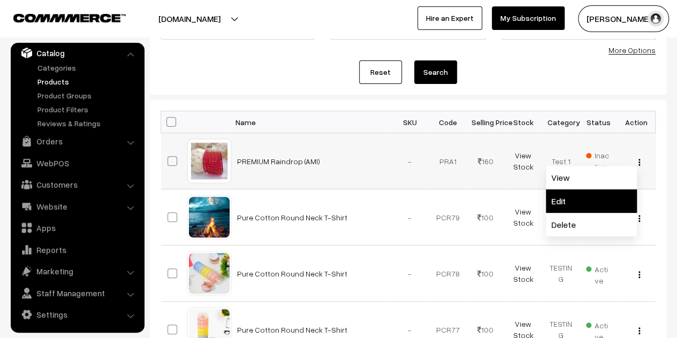
click at [567, 200] on link "Edit" at bounding box center [591, 201] width 91 height 24
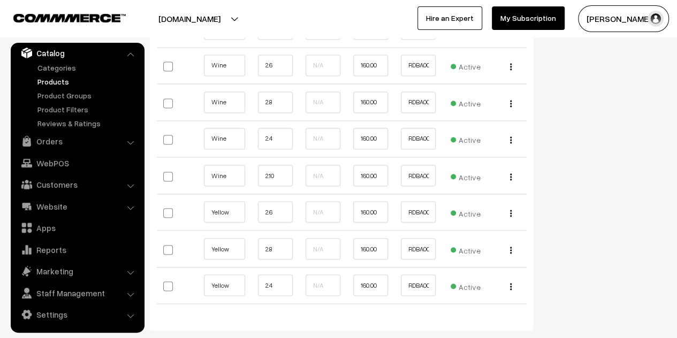
scroll to position [6958, 0]
